Goal: Find specific page/section: Find specific page/section

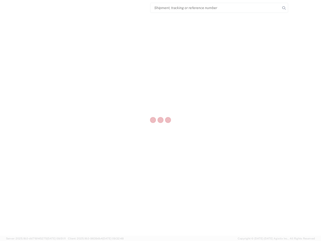
select select "US"
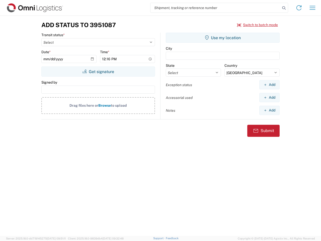
click at [215, 8] on input "search" at bounding box center [215, 8] width 130 height 10
click at [284, 8] on icon at bounding box center [283, 8] width 7 height 7
click at [299, 8] on icon at bounding box center [299, 8] width 8 height 8
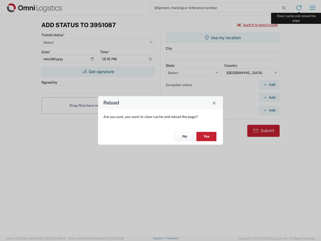
click at [312, 8] on div "Reload Are you sure, you want to clear cache and reload the page? No Yes" at bounding box center [160, 120] width 321 height 241
click at [257, 25] on div "Reload Are you sure, you want to clear cache and reload the page? No Yes" at bounding box center [160, 120] width 321 height 241
click at [98, 71] on div "Reload Are you sure, you want to clear cache and reload the page? No Yes" at bounding box center [160, 120] width 321 height 241
click at [222, 38] on div "Reload Are you sure, you want to clear cache and reload the page? No Yes" at bounding box center [160, 120] width 321 height 241
click at [269, 84] on div "Reload Are you sure, you want to clear cache and reload the page? No Yes" at bounding box center [160, 120] width 321 height 241
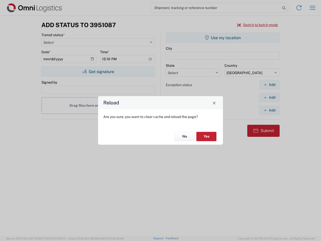
click at [269, 97] on div "Reload Are you sure, you want to clear cache and reload the page? No Yes" at bounding box center [160, 120] width 321 height 241
click at [269, 110] on div "Reload Are you sure, you want to clear cache and reload the page? No Yes" at bounding box center [160, 120] width 321 height 241
